Goal: Task Accomplishment & Management: Complete application form

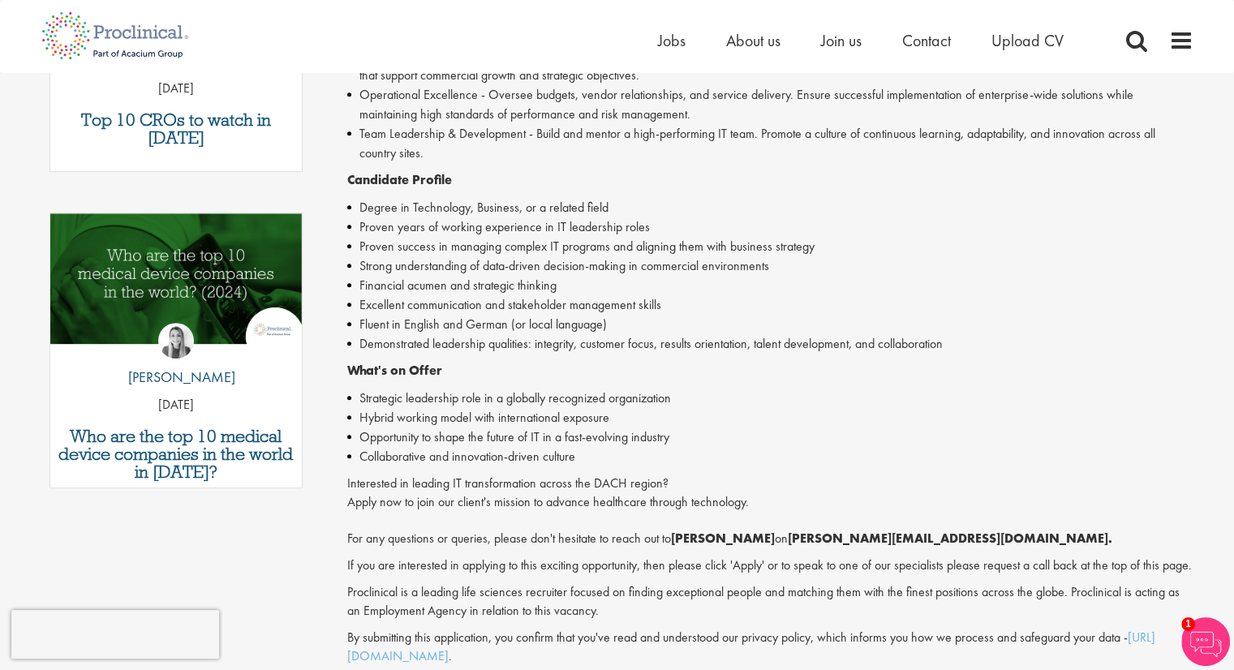
scroll to position [1189, 0]
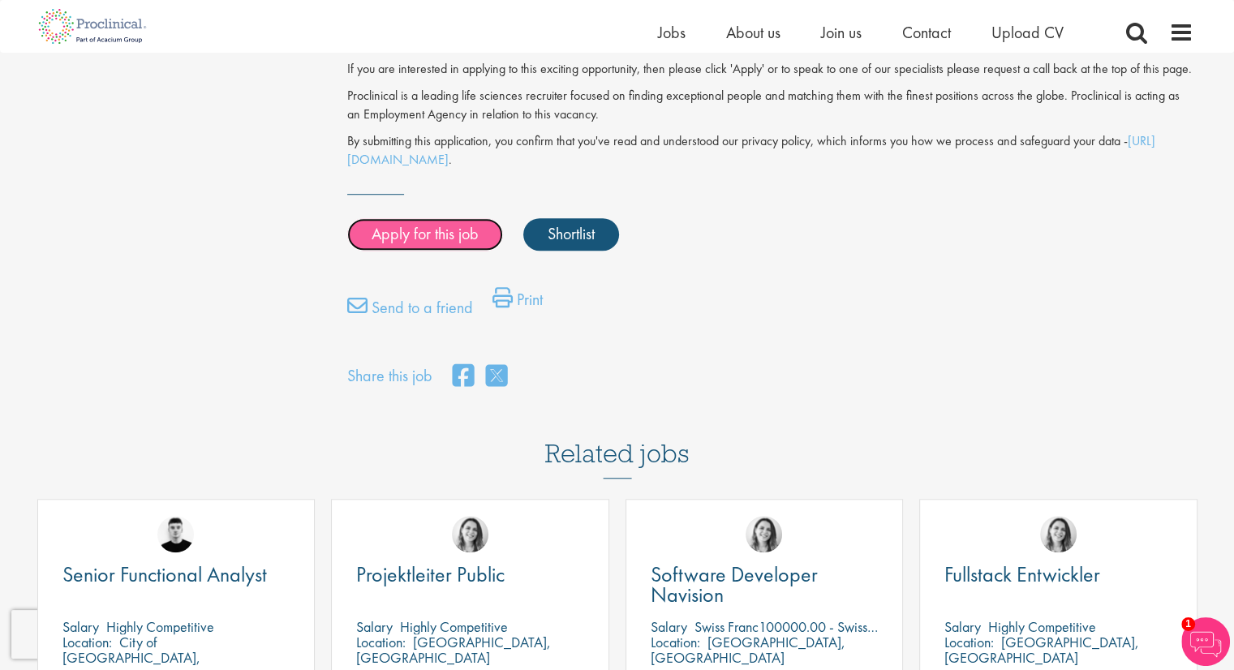
click at [428, 251] on link "Apply for this job" at bounding box center [425, 234] width 156 height 32
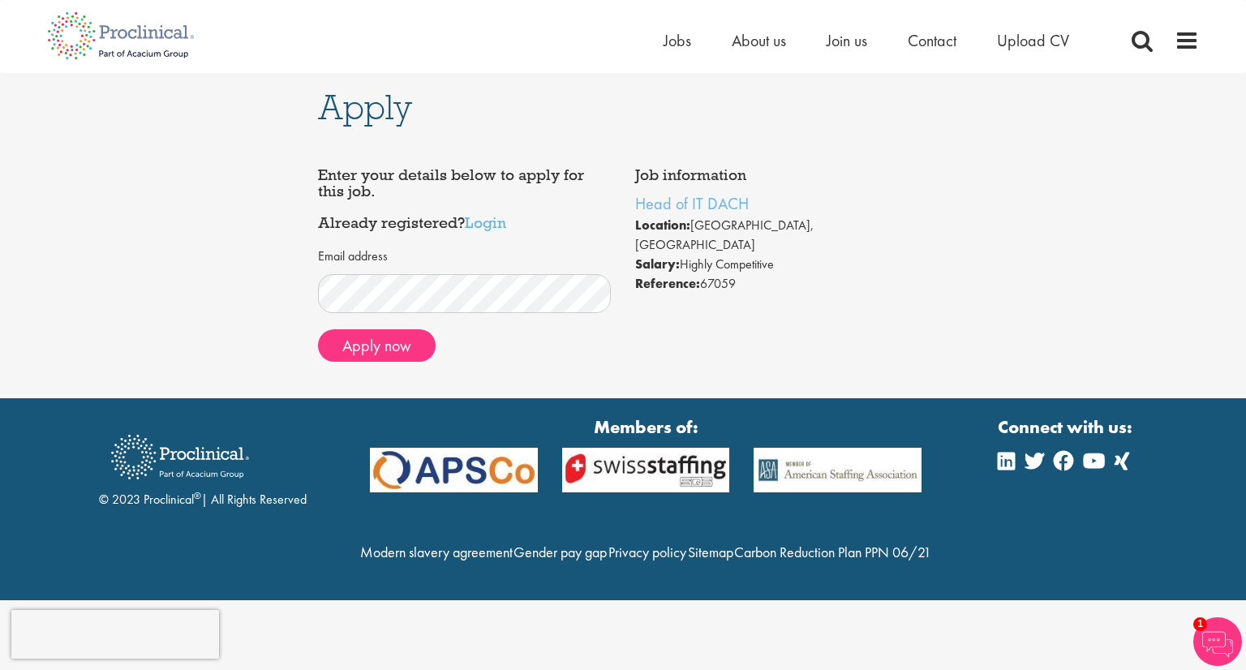
click at [396, 281] on div "Email address" at bounding box center [465, 280] width 294 height 66
click at [402, 354] on button "Apply now" at bounding box center [377, 345] width 118 height 32
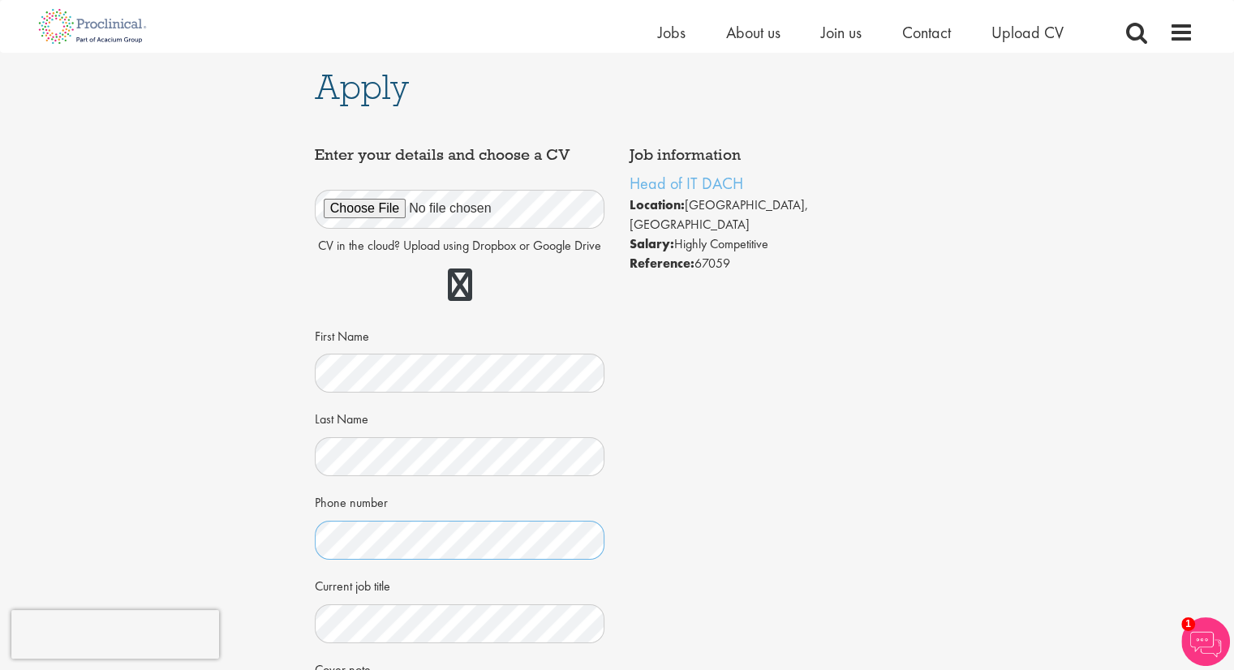
scroll to position [297, 0]
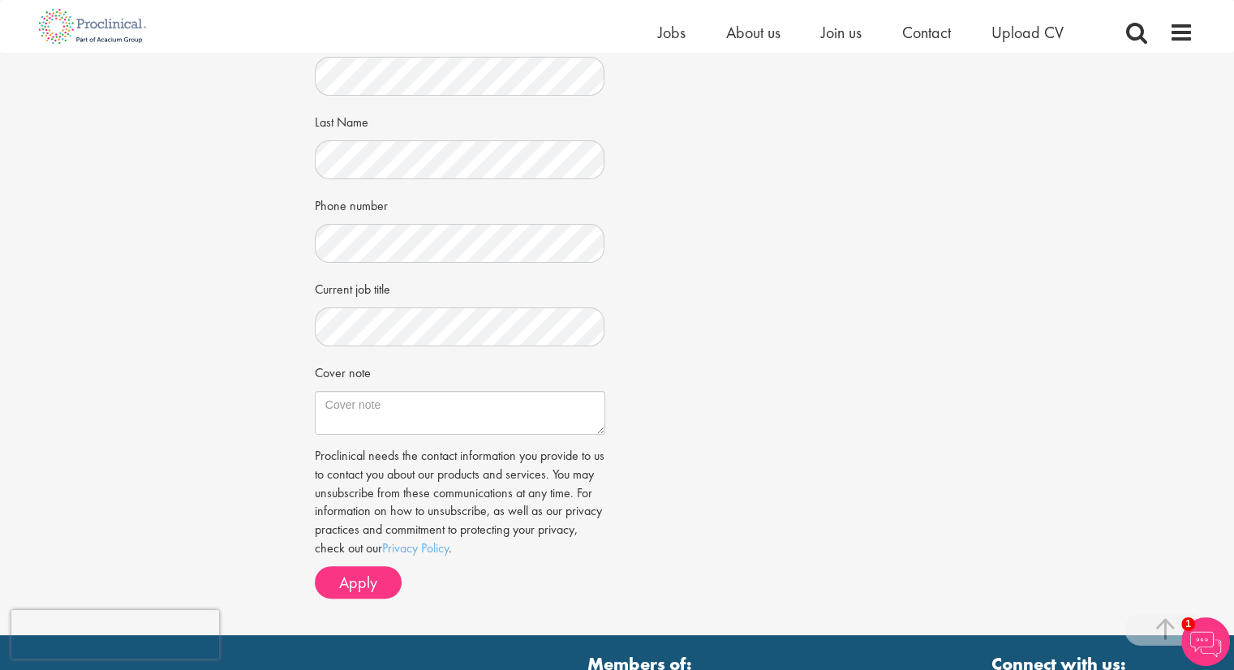
click at [1108, 147] on div "Apply Job information Head of IT DACH Location: Mainz, Germany Salary: Highly C…" at bounding box center [617, 195] width 1258 height 879
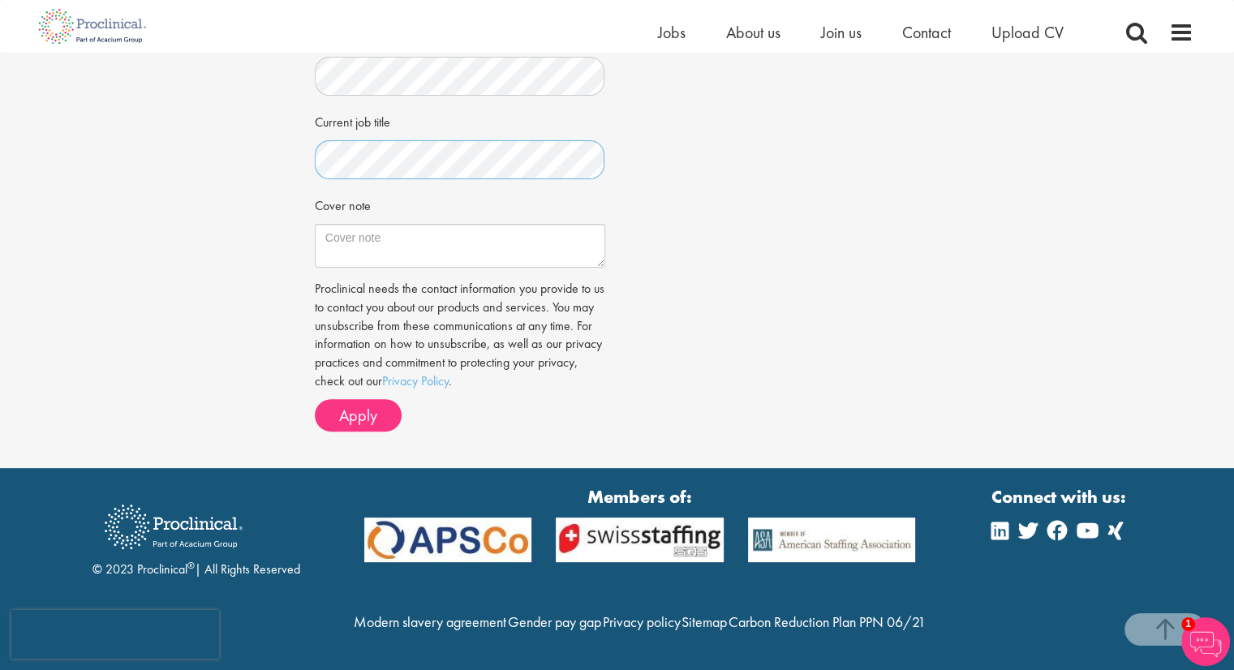
scroll to position [499, 0]
click at [401, 224] on textarea "Cover note" at bounding box center [460, 246] width 290 height 44
paste textarea "Dear Recruitment Team, I am applying for the Head of IT DACH position. With 19 …"
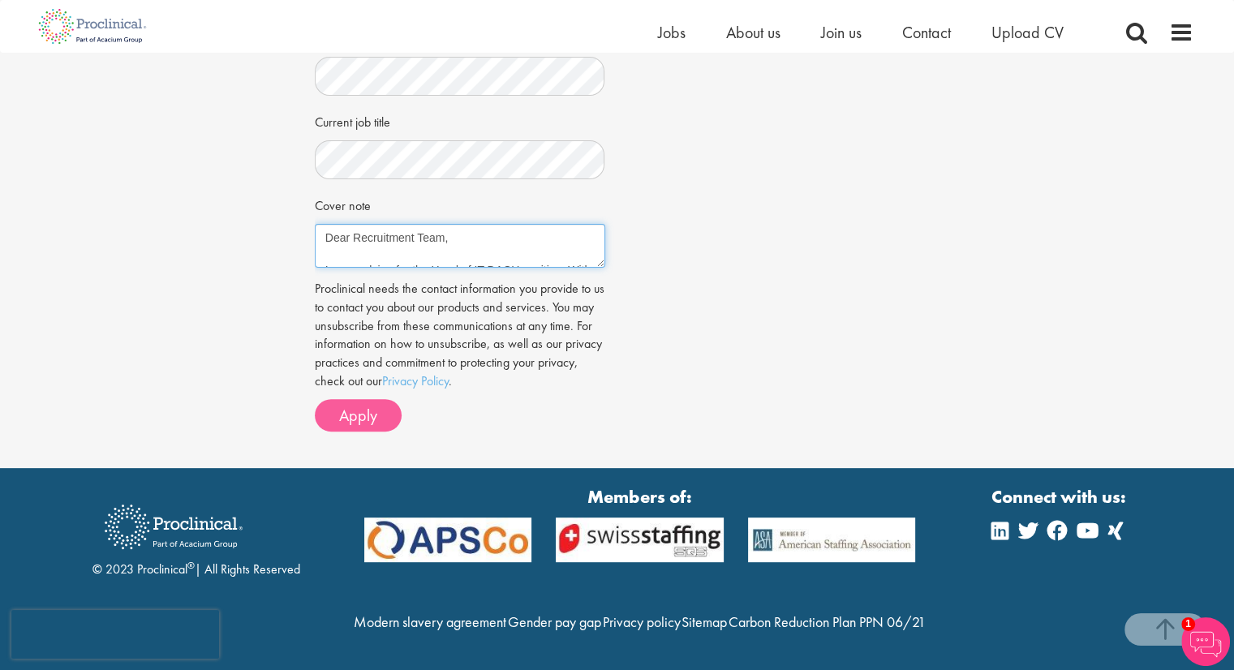
type textarea "Dear Recruitment Team, I am applying for the Head of IT DACH position. With 19 …"
click at [359, 405] on span "Apply" at bounding box center [358, 415] width 38 height 21
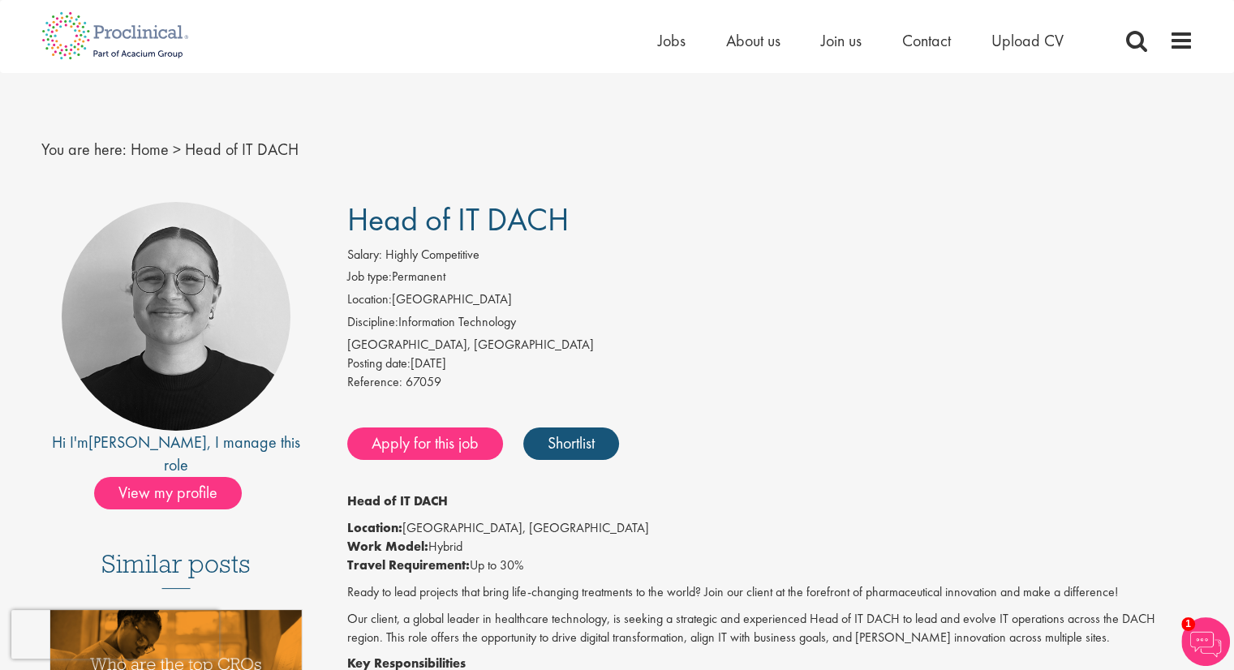
click at [737, 54] on div "Home Jobs About us Join us Contact Upload CV" at bounding box center [881, 44] width 446 height 32
click at [745, 49] on span "About us" at bounding box center [753, 40] width 54 height 21
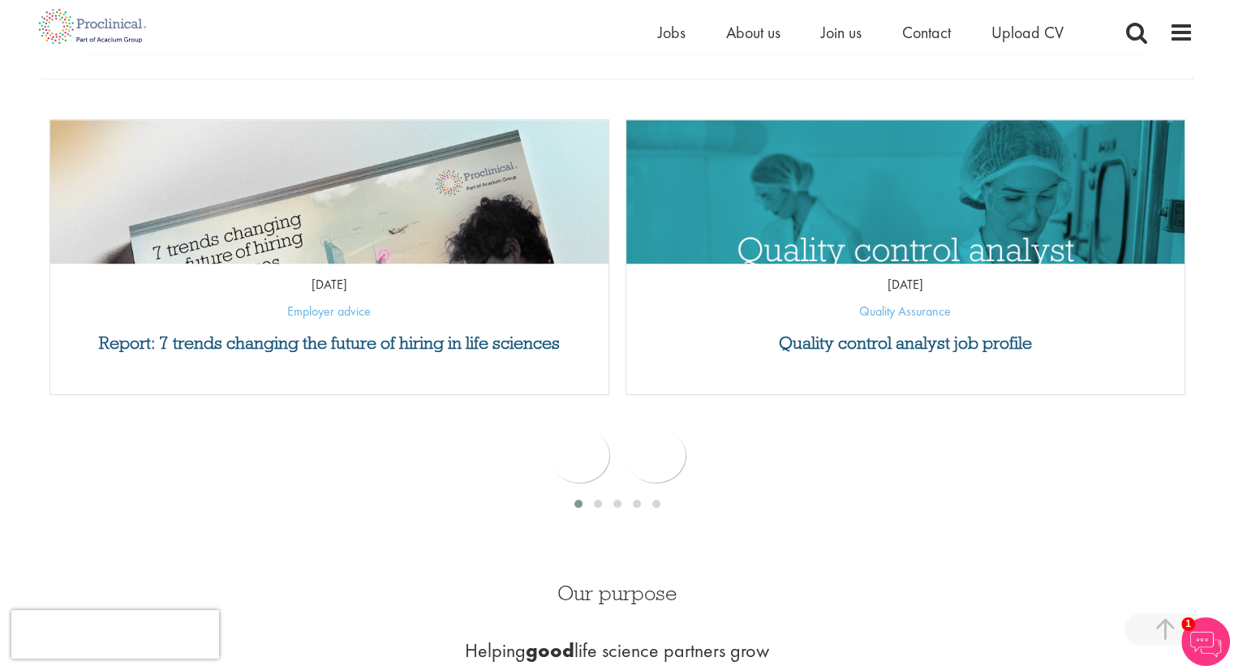
scroll to position [297, 0]
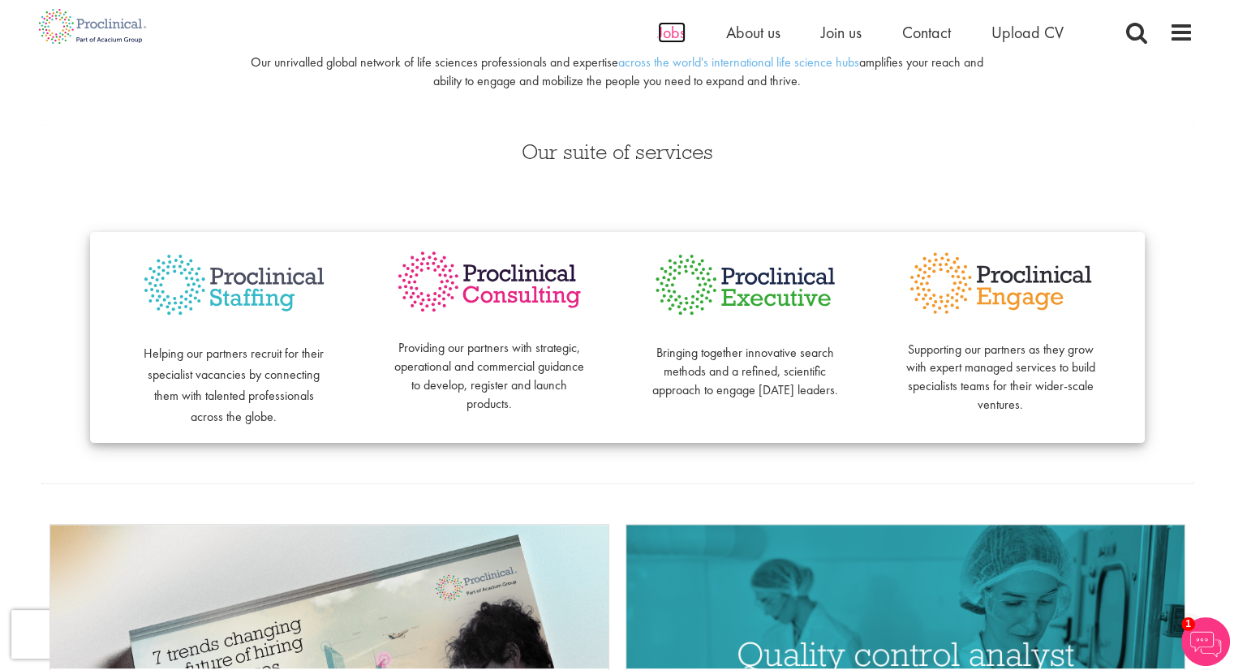
click at [670, 31] on span "Jobs" at bounding box center [672, 32] width 28 height 21
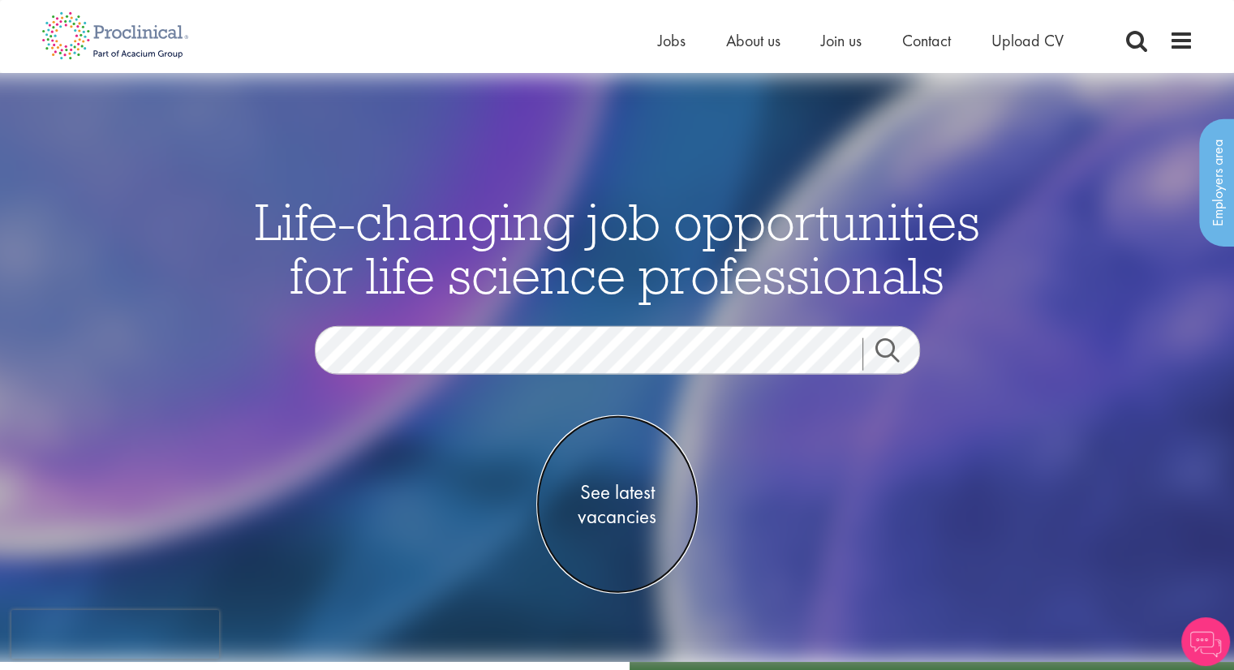
click at [648, 501] on span "See latest vacancies" at bounding box center [617, 504] width 162 height 49
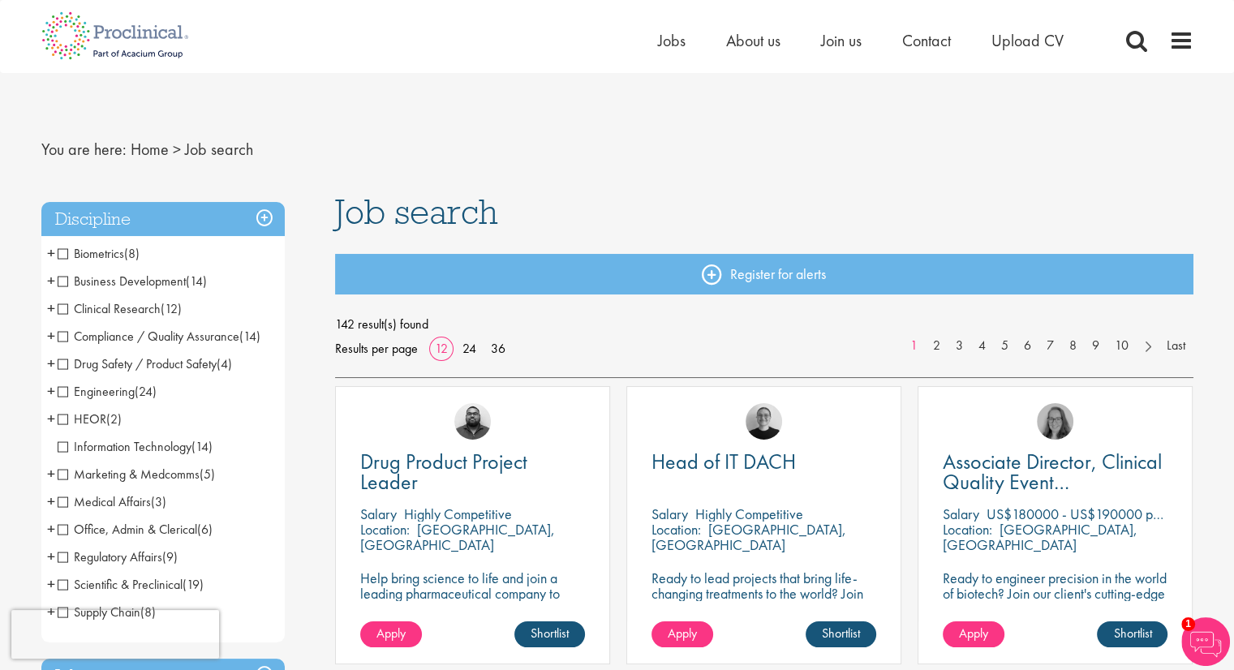
click at [758, 575] on p "Ready to lead projects that bring life-changing treatments to the world? Join o…" at bounding box center [763, 608] width 225 height 77
click at [733, 458] on span "Head of IT DACH" at bounding box center [723, 462] width 144 height 28
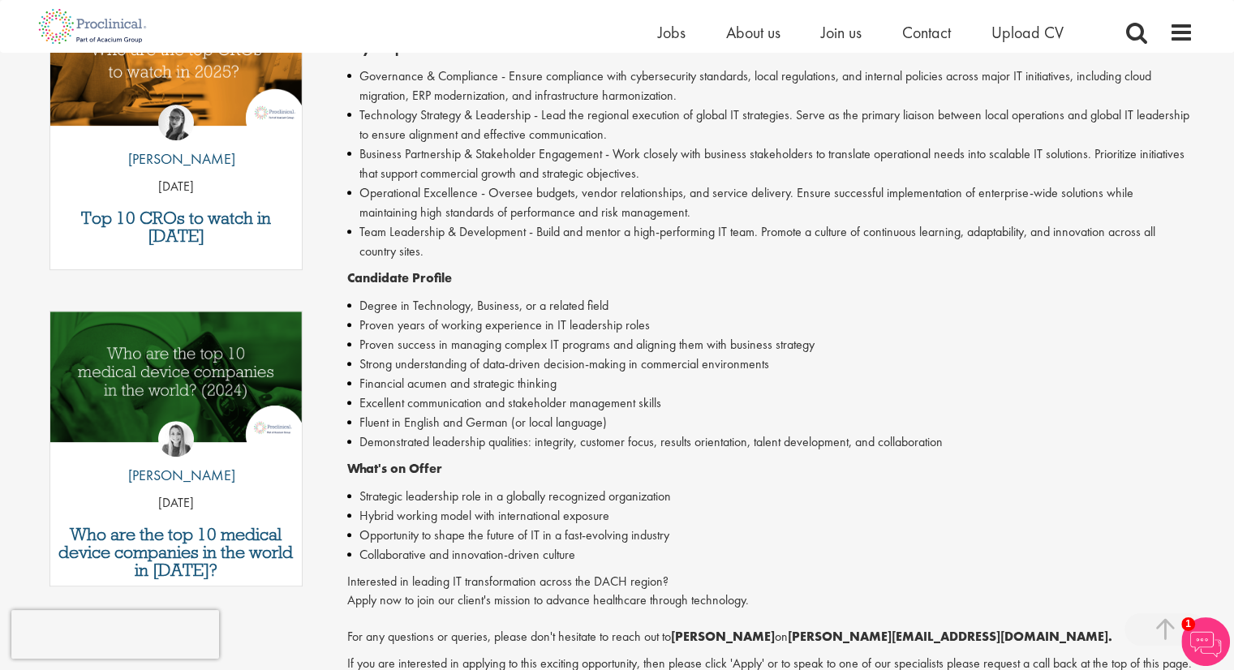
scroll to position [297, 0]
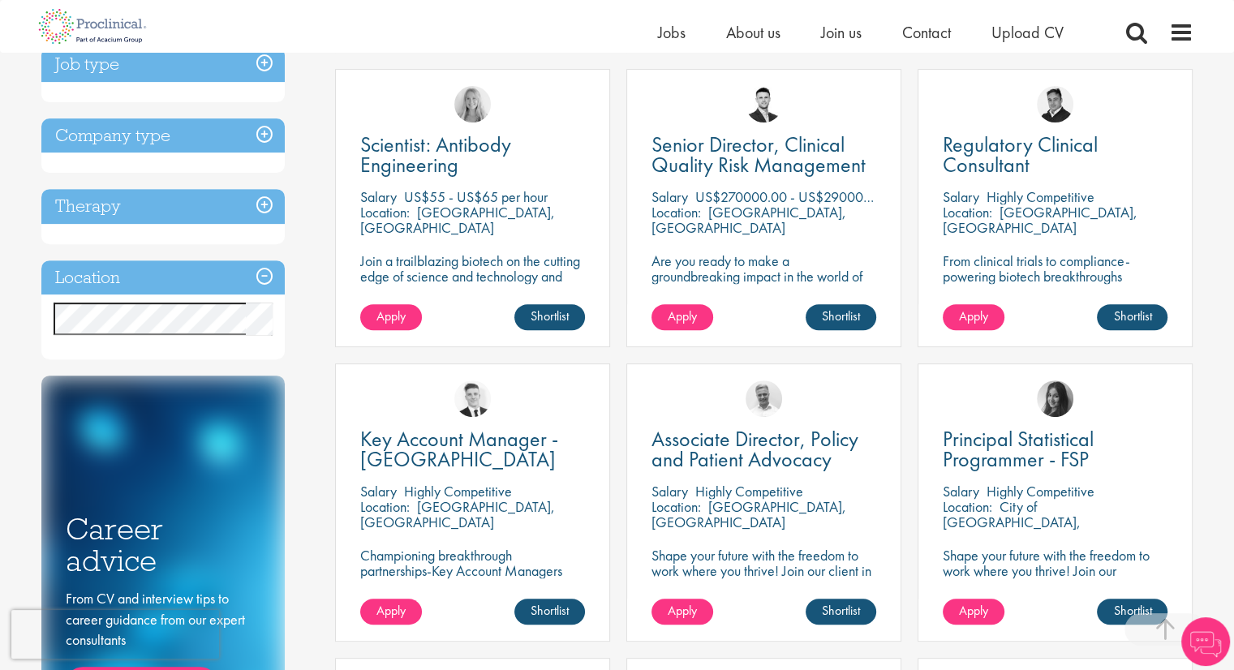
scroll to position [595, 0]
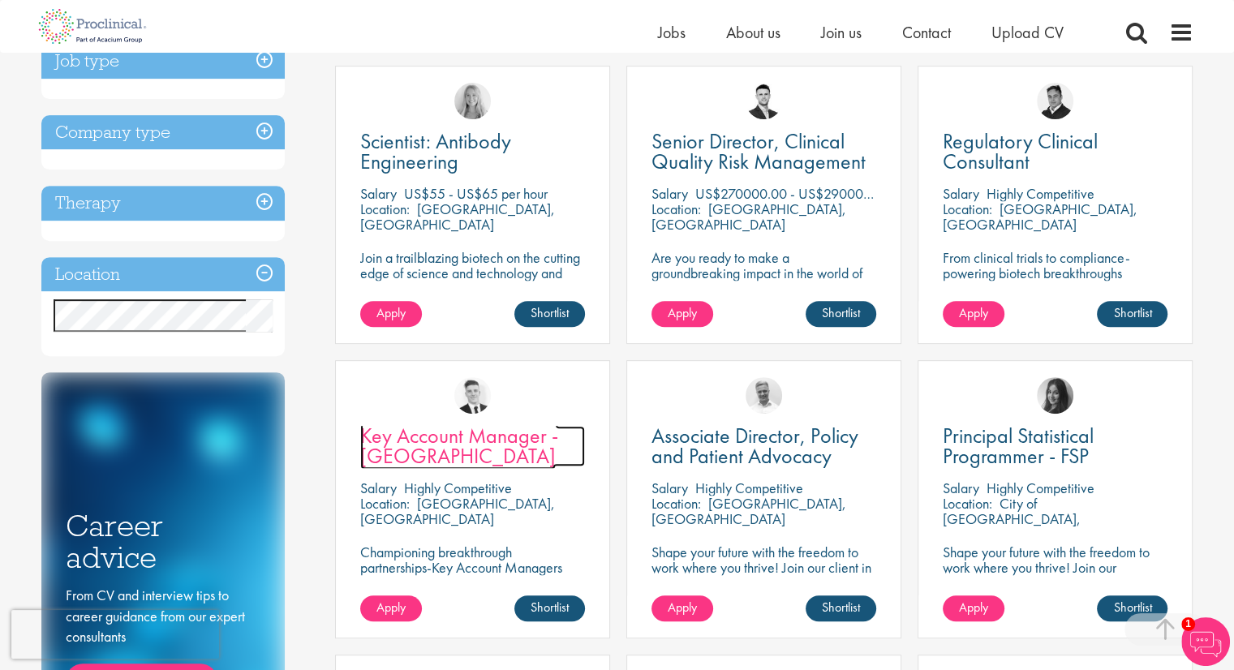
click at [464, 453] on link "Key Account Manager - [GEOGRAPHIC_DATA]" at bounding box center [472, 446] width 225 height 41
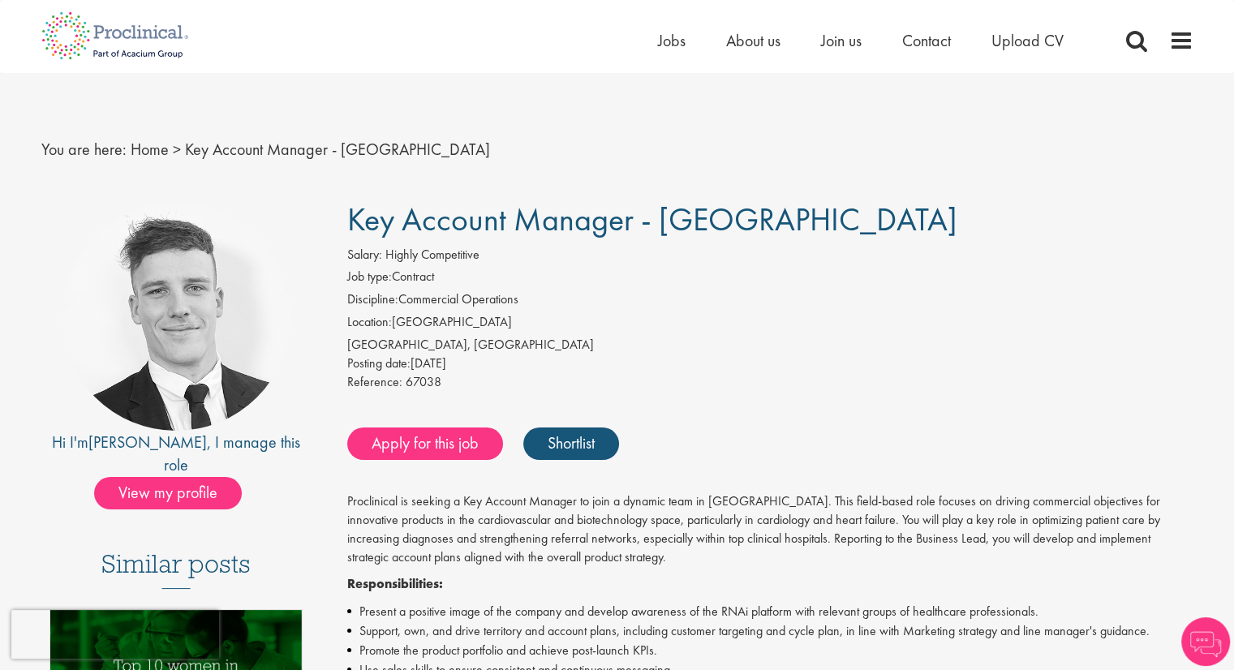
scroll to position [297, 0]
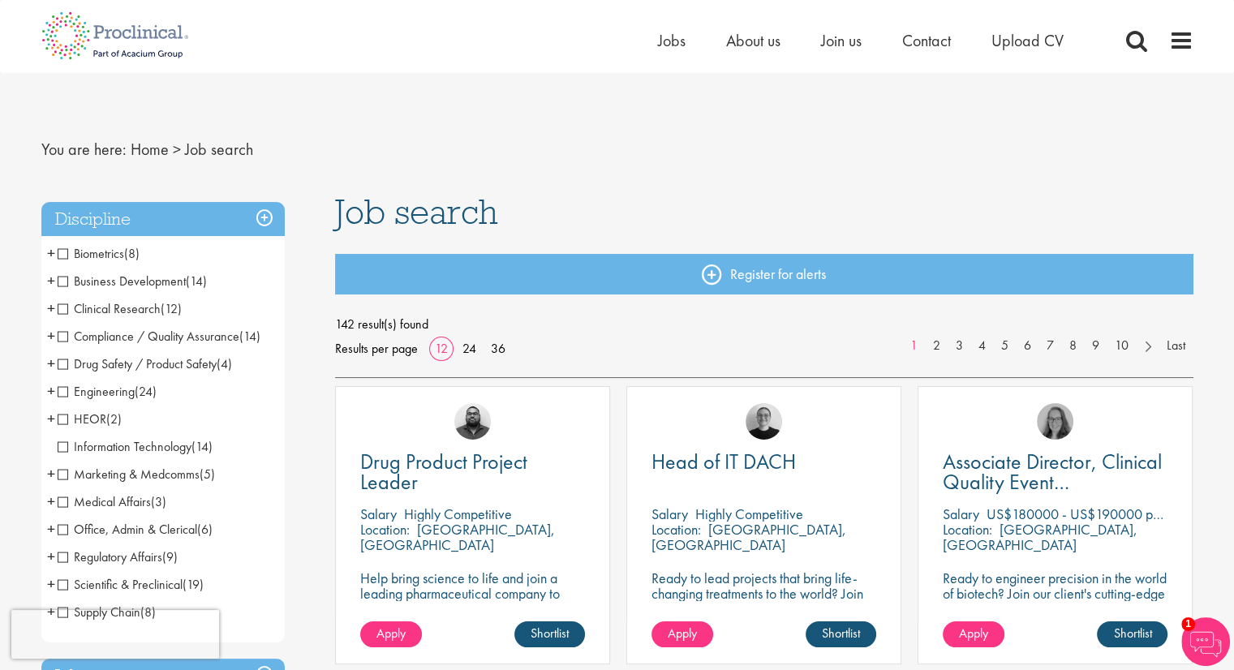
click at [754, 28] on li "About us" at bounding box center [753, 40] width 54 height 24
click at [763, 48] on span "About us" at bounding box center [753, 40] width 54 height 21
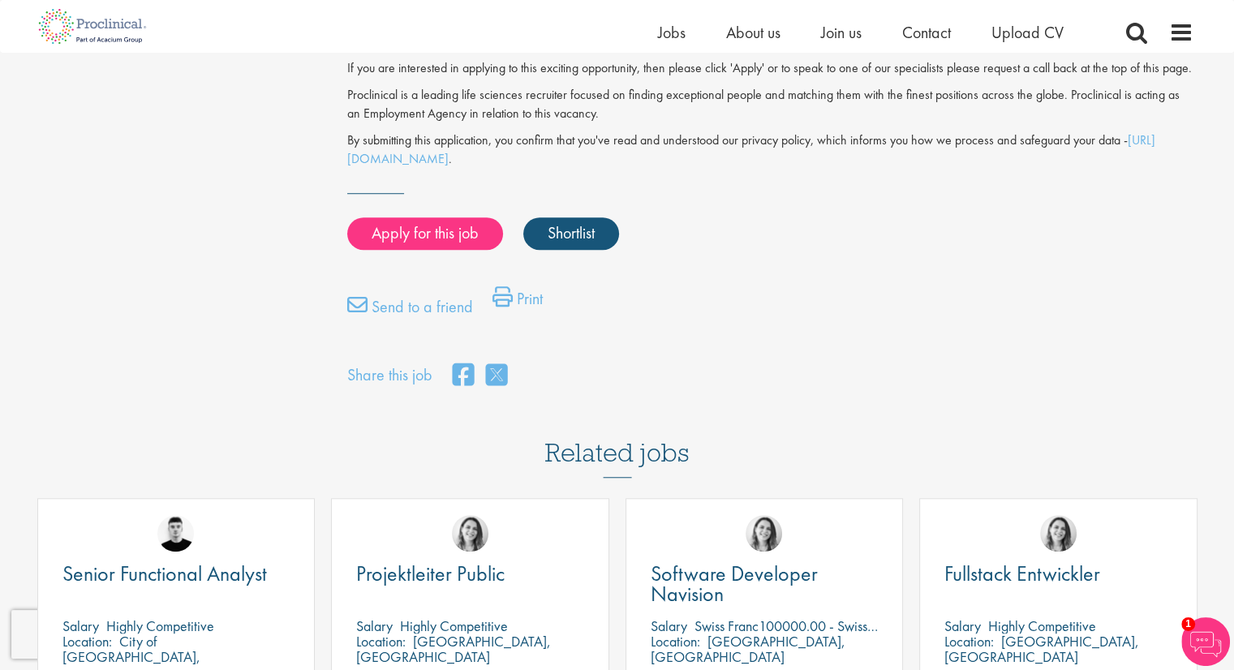
scroll to position [892, 0]
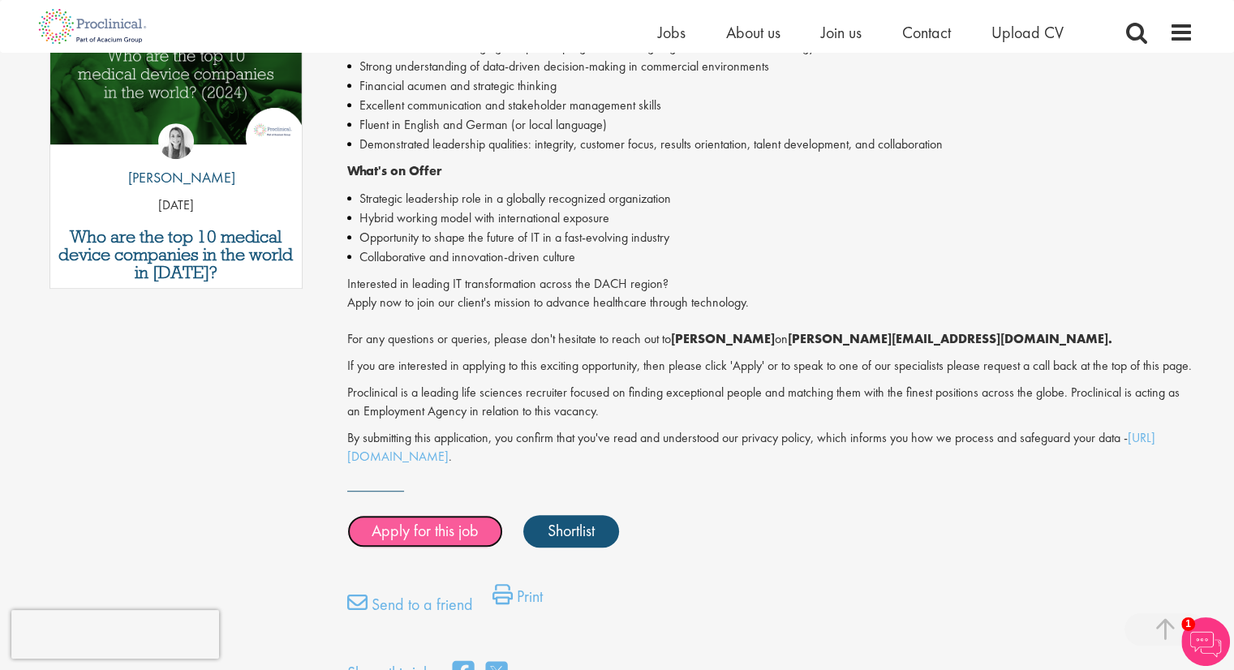
click at [423, 537] on link "Apply for this job" at bounding box center [425, 531] width 156 height 32
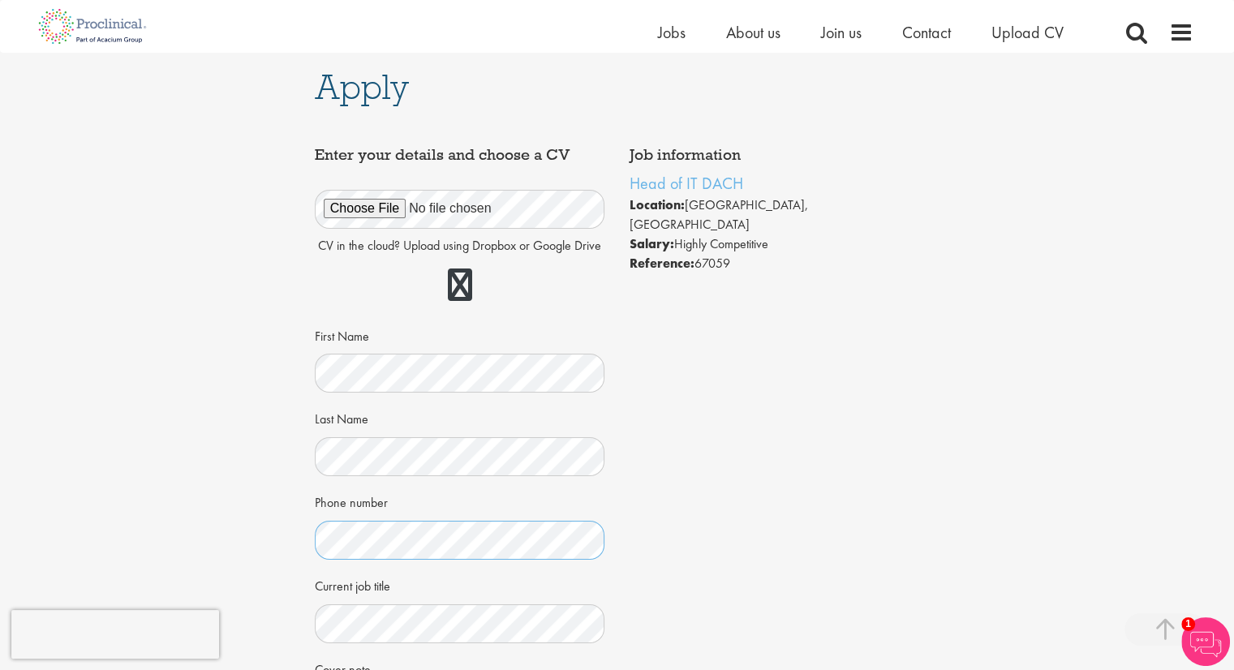
scroll to position [297, 0]
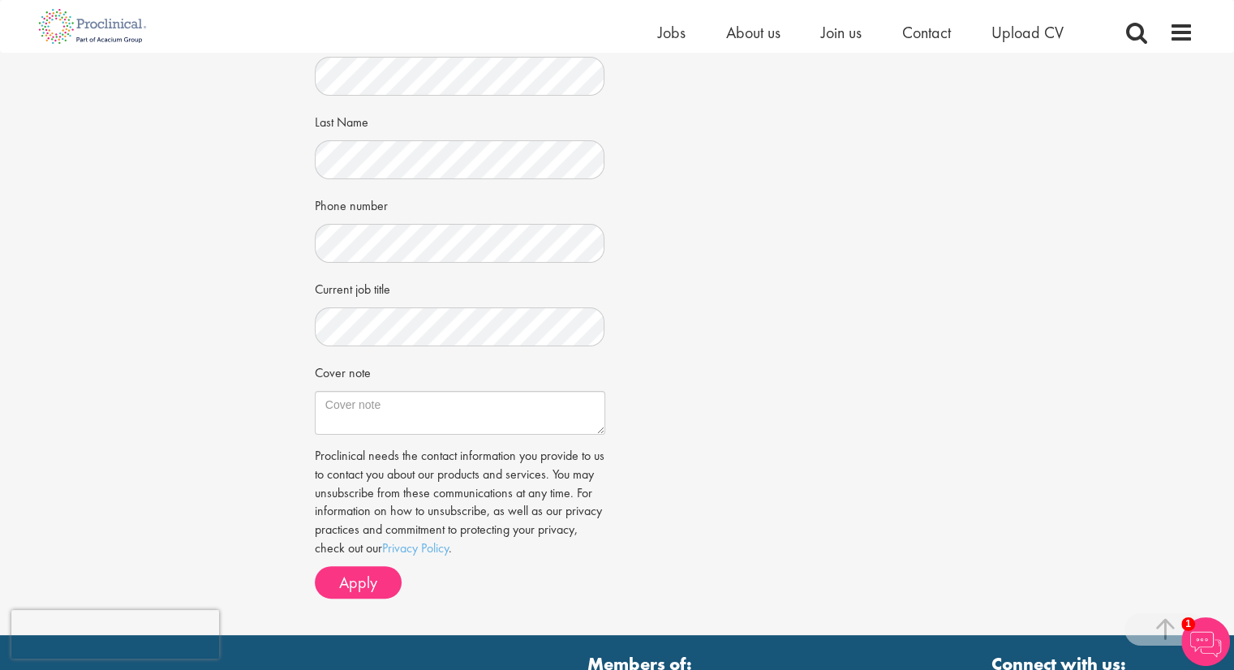
click at [389, 442] on form "CV in the cloud? Upload using Dropbox or Google Drive First Name Last Name" at bounding box center [460, 236] width 266 height 724
click at [389, 423] on textarea "Cover note" at bounding box center [460, 413] width 290 height 44
paste textarea "Dear Recruitment Team, I am applying for the Head of IT DACH position. With 19 …"
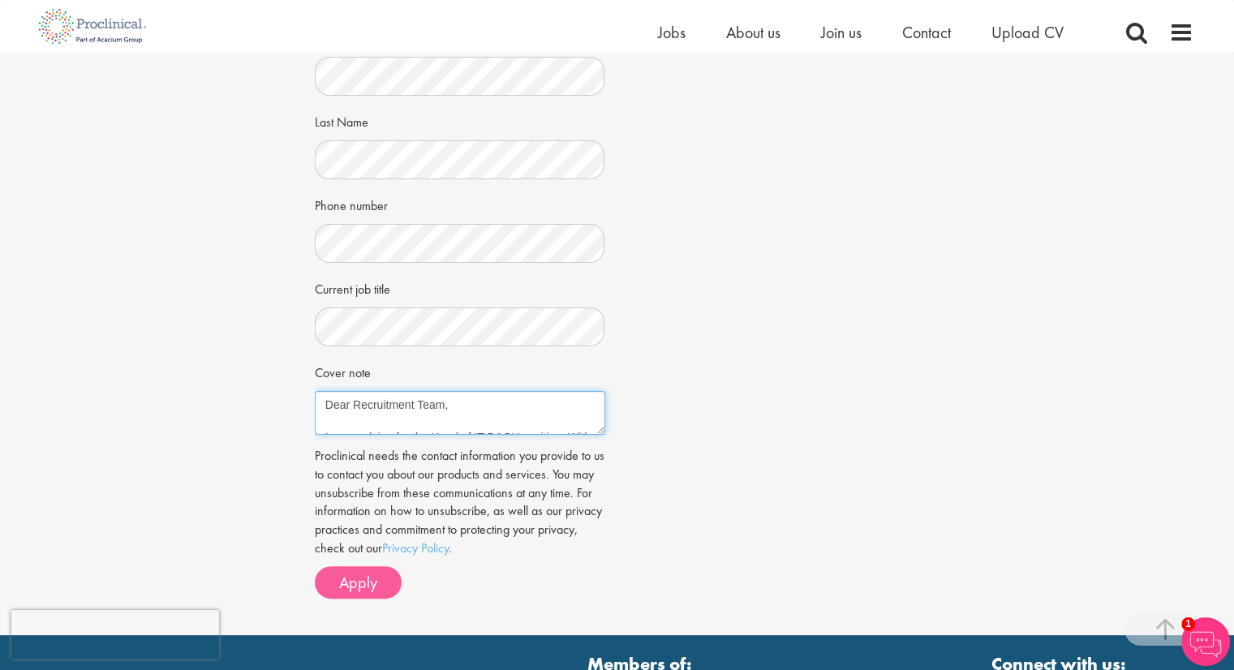
type textarea "Dear Recruitment Team, I am applying for the Head of IT DACH position. With 19 …"
click at [381, 586] on button "Apply" at bounding box center [358, 582] width 87 height 32
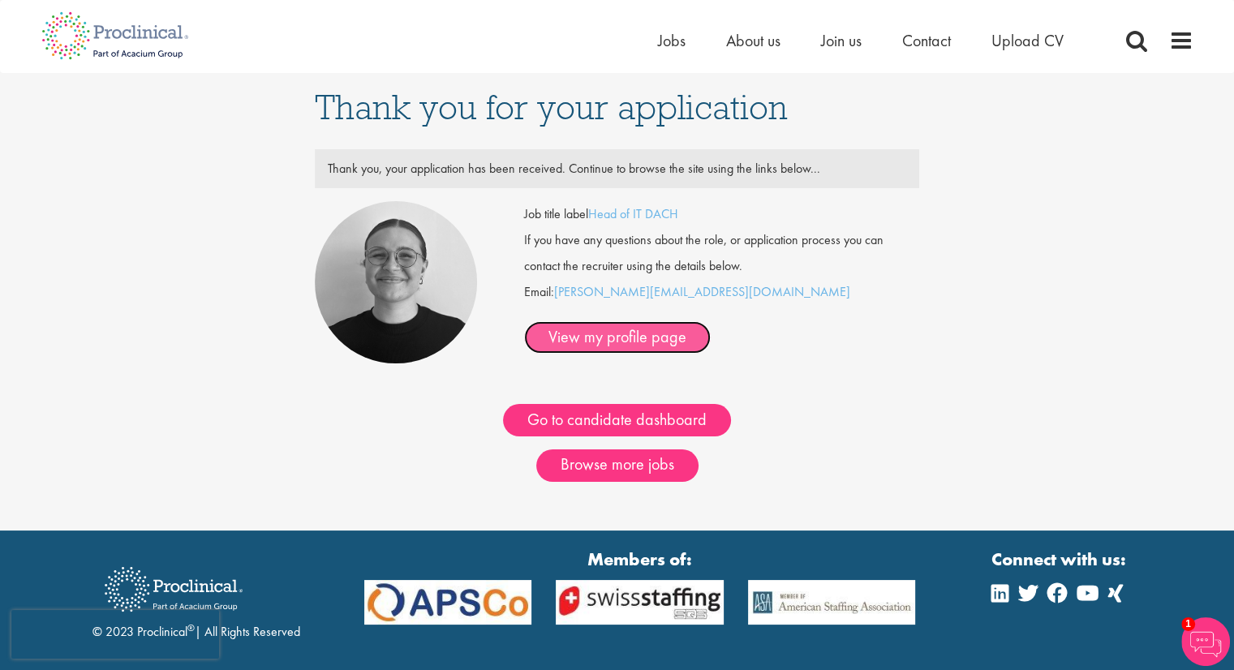
click at [711, 321] on link "View my profile page" at bounding box center [617, 337] width 187 height 32
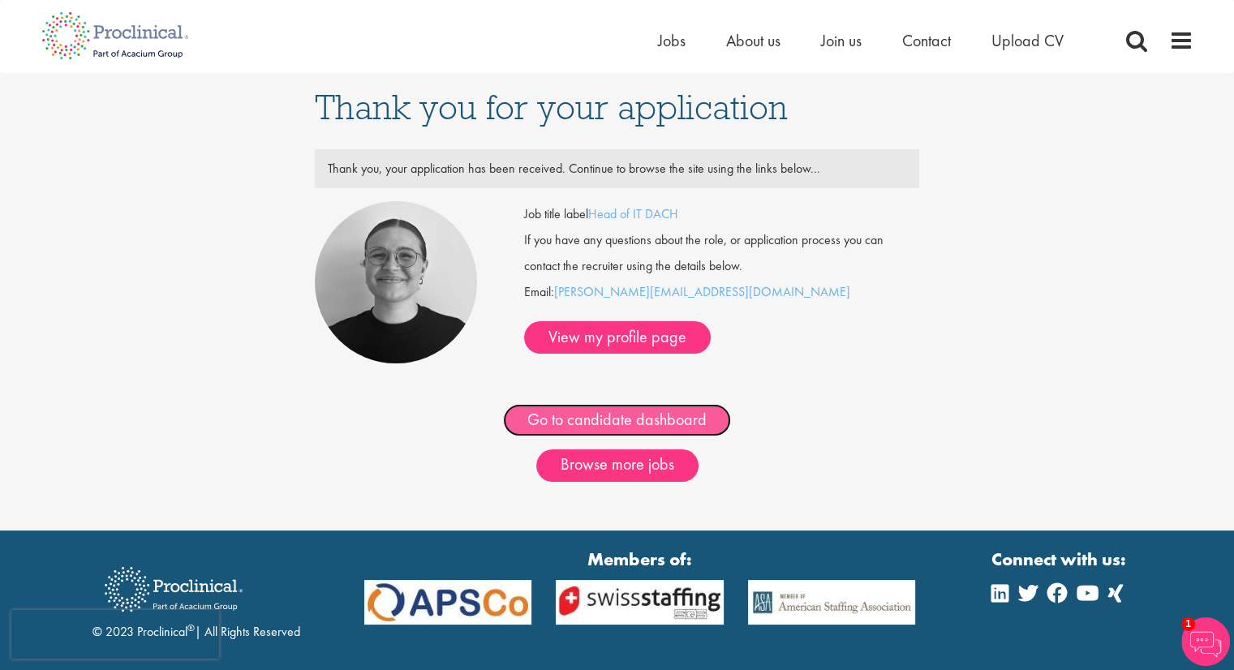
click at [713, 413] on link "Go to candidate dashboard" at bounding box center [617, 420] width 228 height 32
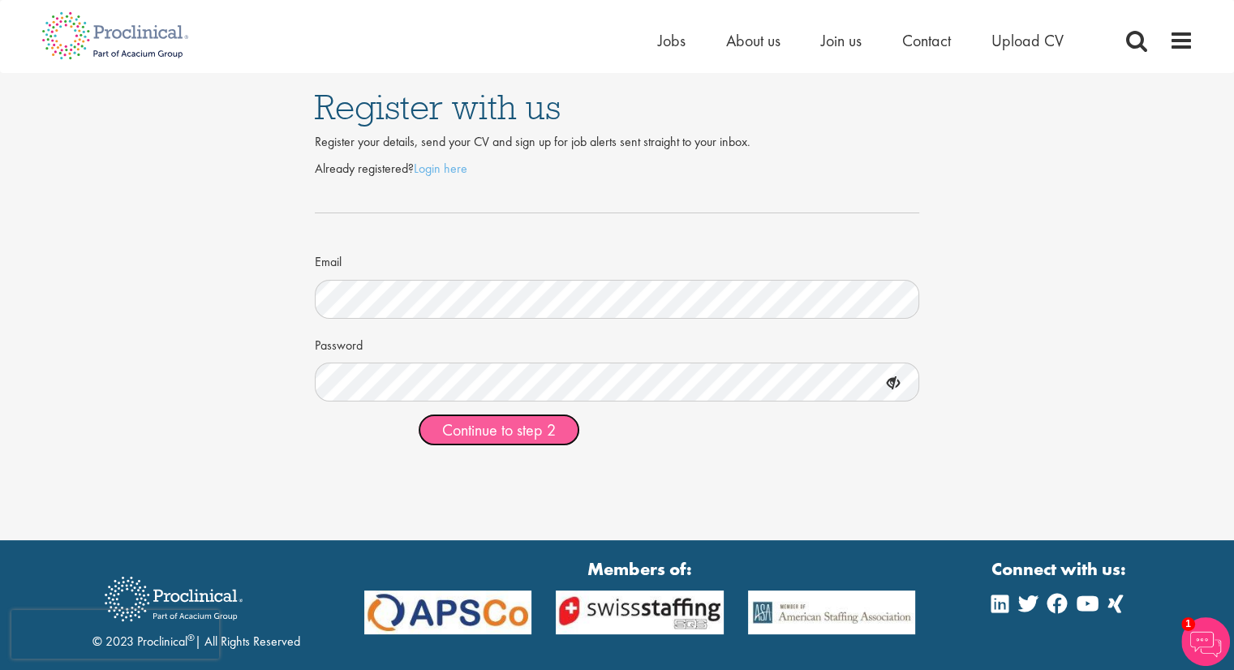
drag, startPoint x: 488, startPoint y: 435, endPoint x: 647, endPoint y: 445, distance: 159.3
click at [490, 436] on span "Continue to step 2" at bounding box center [499, 429] width 114 height 21
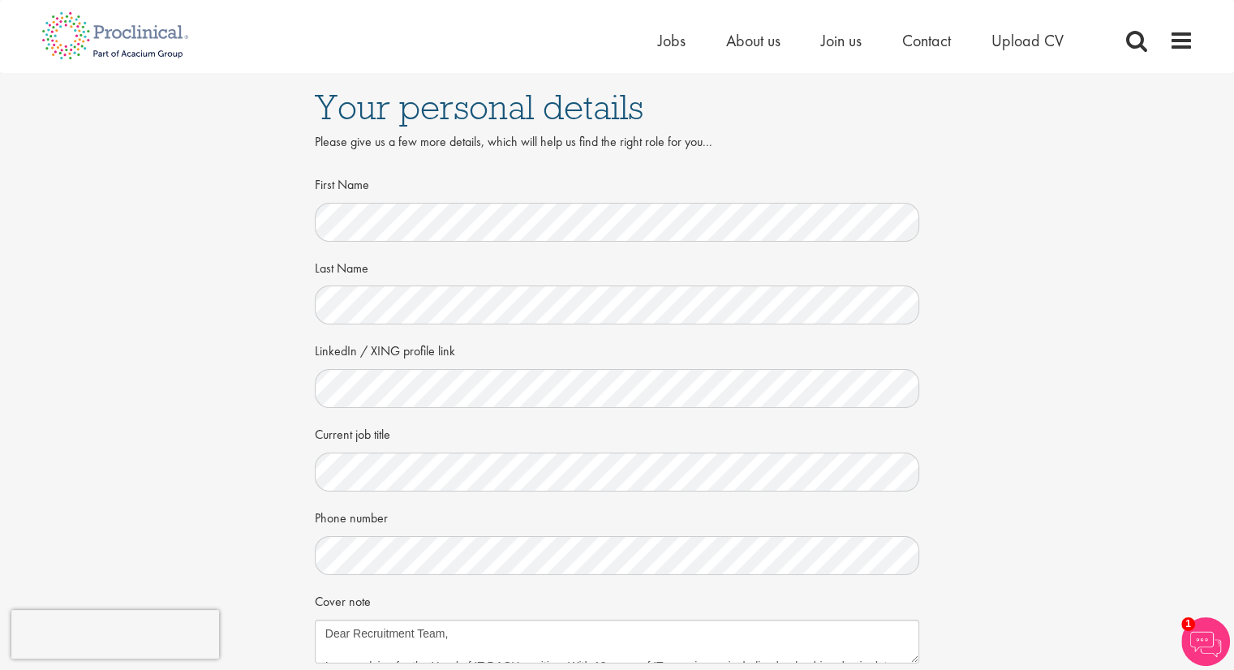
click at [982, 388] on div "Your personal details Please give us a few more details, which will help us fin…" at bounding box center [617, 444] width 1258 height 742
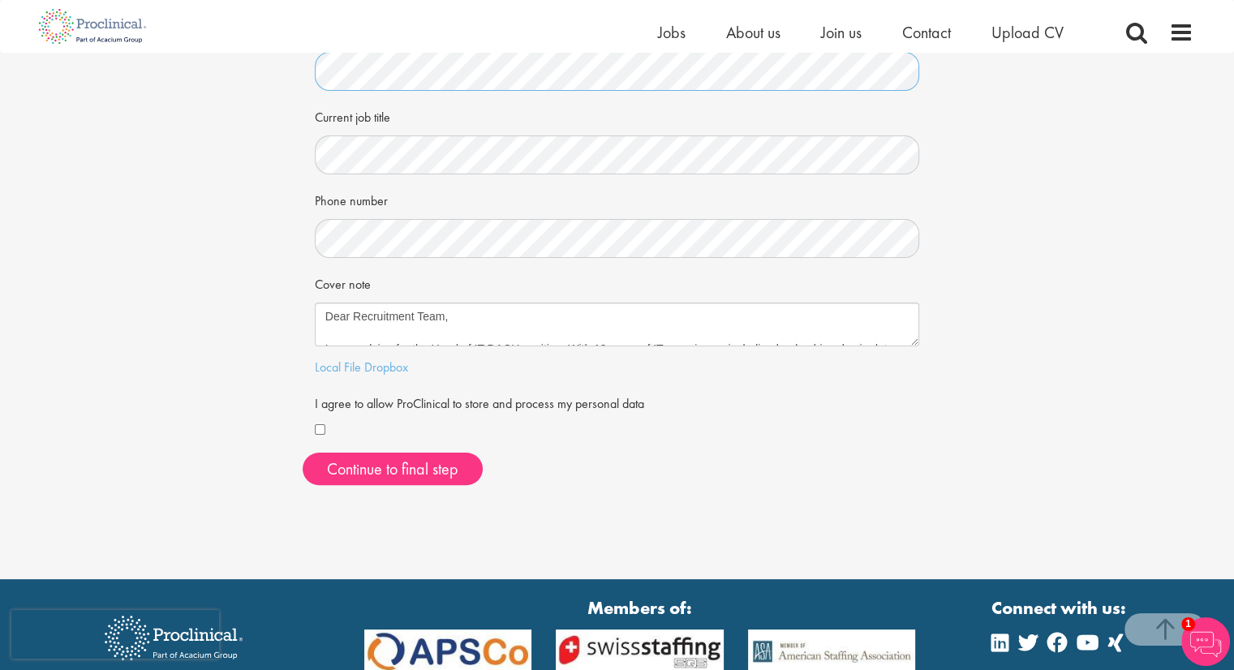
scroll to position [227, 0]
click at [360, 470] on button "Continue to final step" at bounding box center [393, 469] width 180 height 32
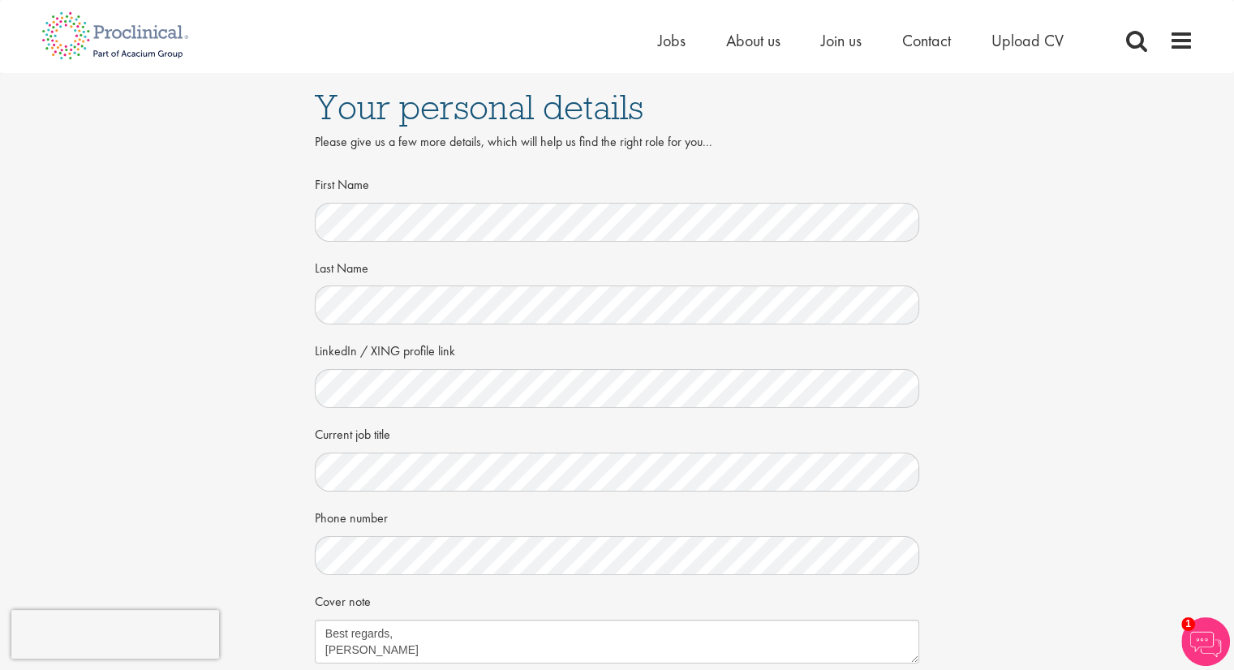
scroll to position [297, 0]
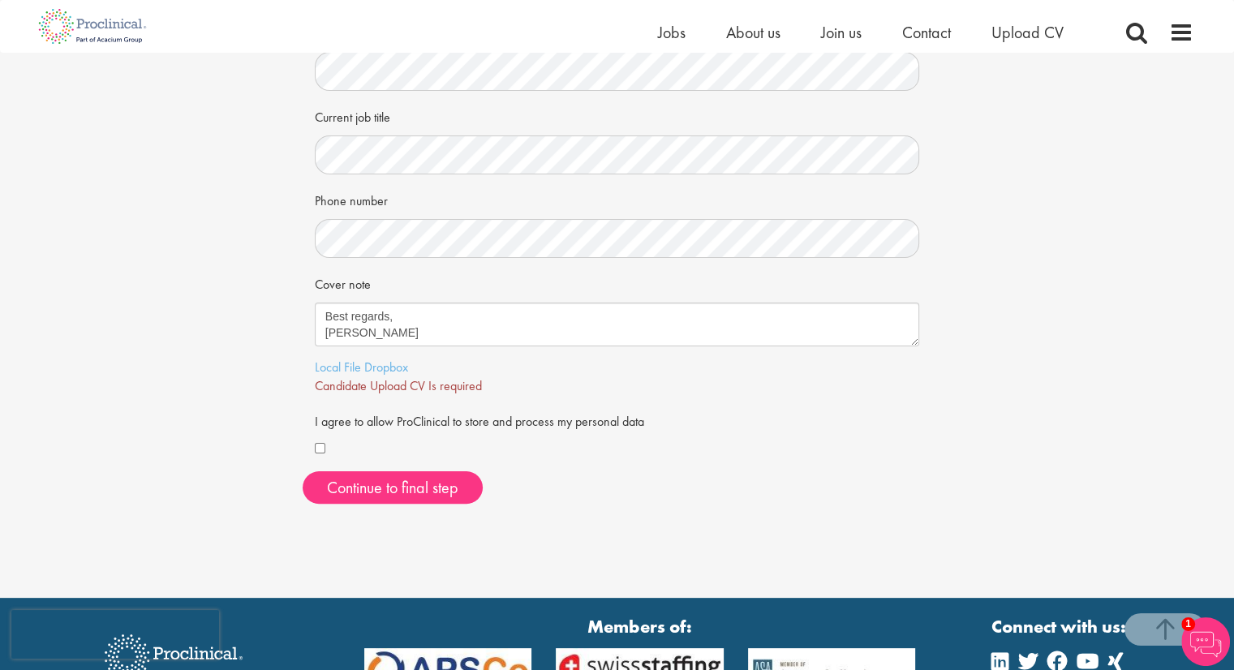
click at [392, 387] on span "Candidate Upload CV Is required" at bounding box center [398, 385] width 167 height 17
click at [342, 363] on link "Local File" at bounding box center [338, 367] width 46 height 17
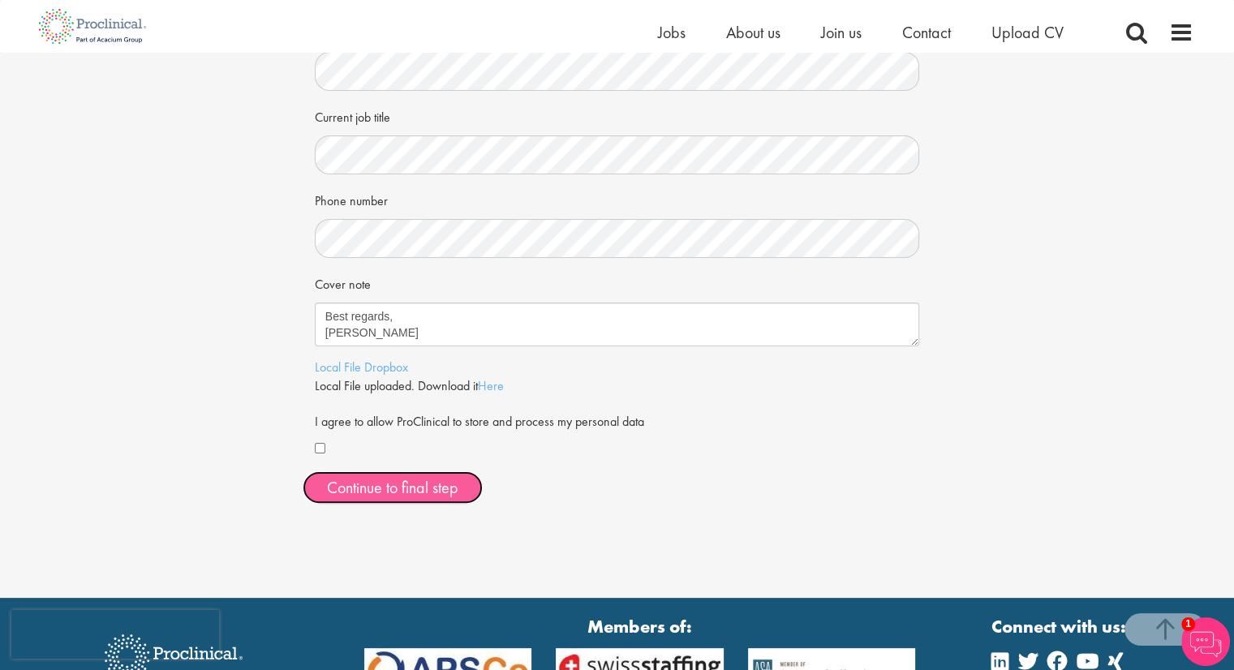
drag, startPoint x: 399, startPoint y: 489, endPoint x: 556, endPoint y: 491, distance: 157.4
click at [399, 488] on span "Continue to final step" at bounding box center [392, 487] width 131 height 21
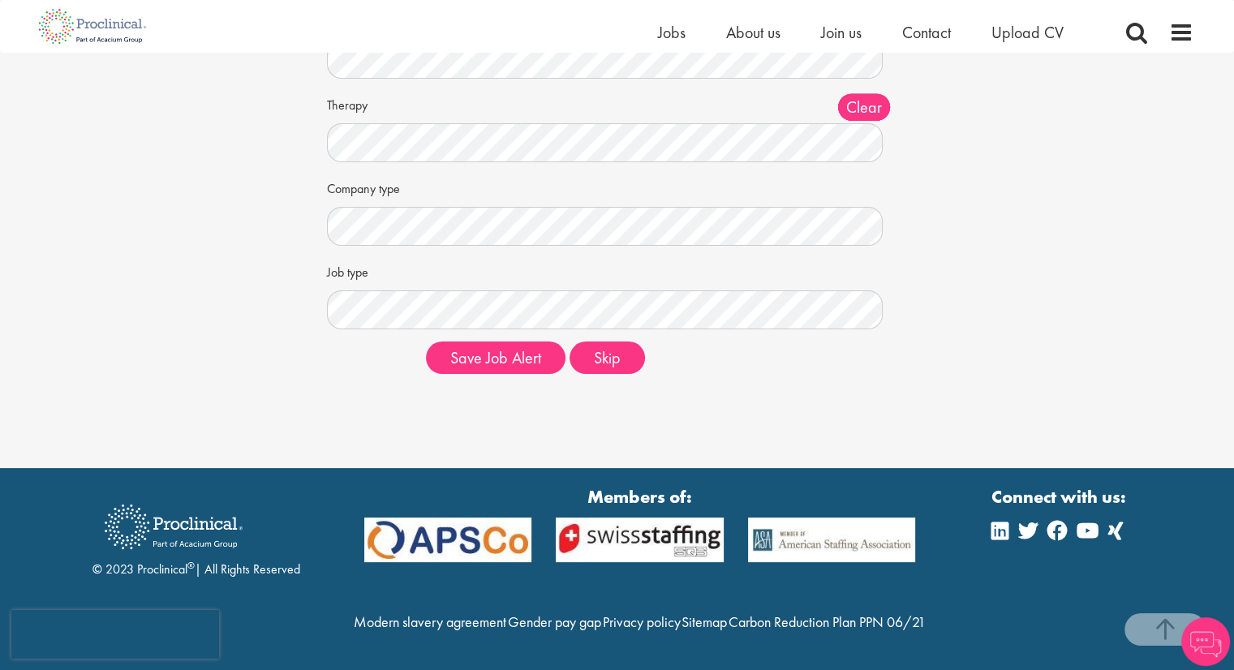
scroll to position [260, 0]
click at [618, 342] on button "Skip" at bounding box center [606, 358] width 75 height 32
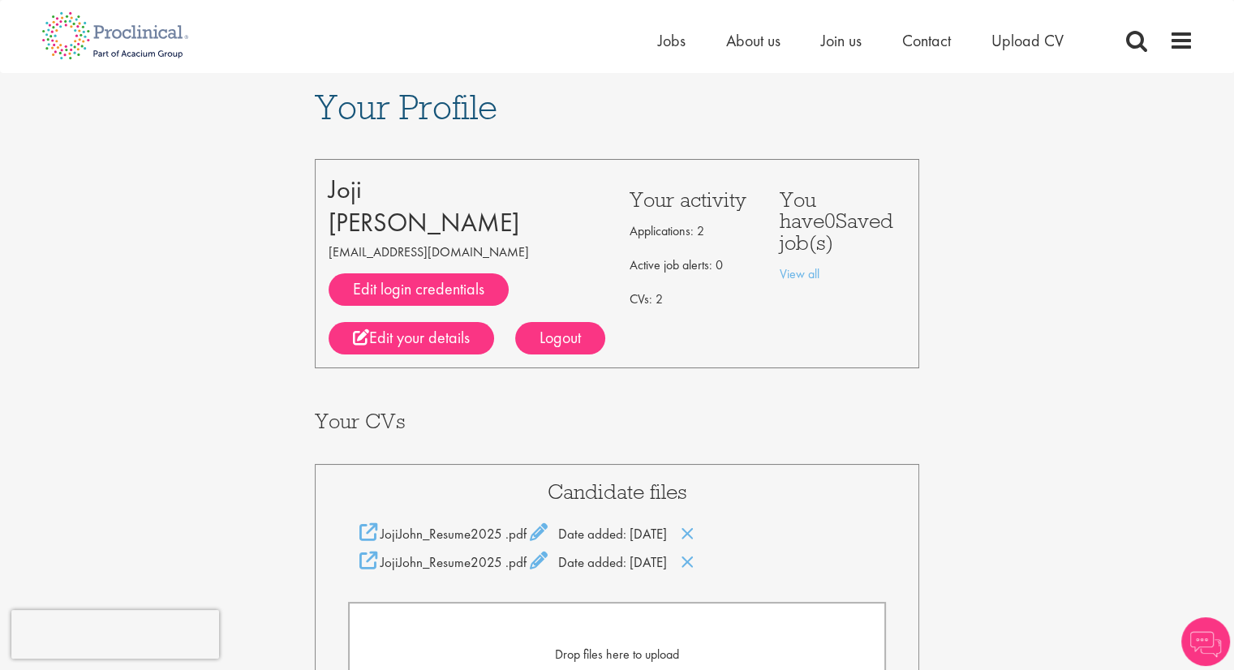
scroll to position [297, 0]
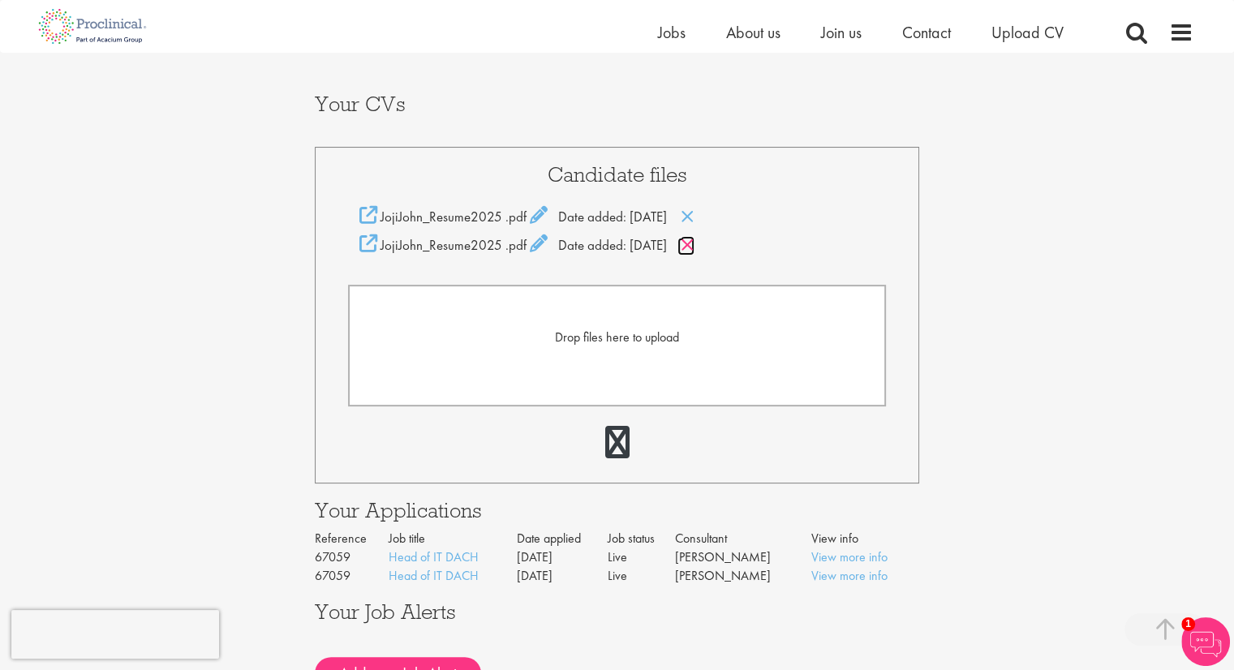
click at [694, 247] on icon at bounding box center [688, 245] width 14 height 18
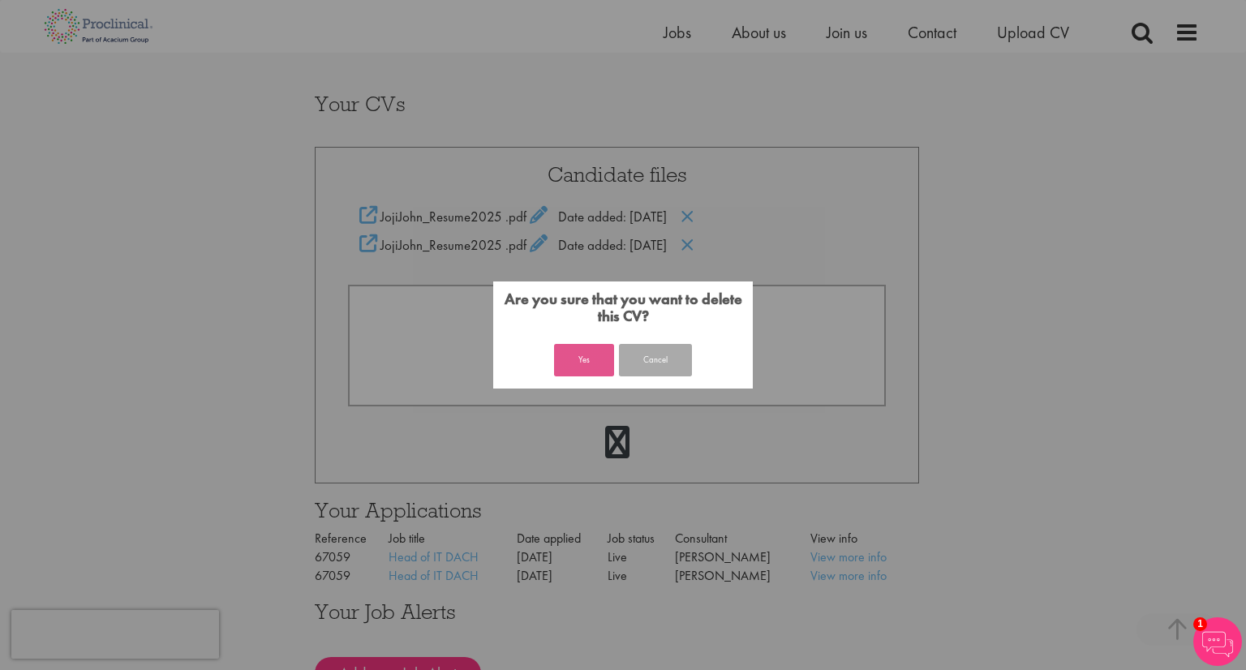
click at [577, 359] on button "Yes" at bounding box center [584, 360] width 60 height 32
